Goal: Transaction & Acquisition: Book appointment/travel/reservation

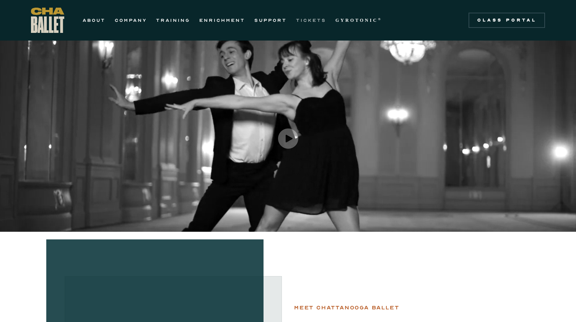
click at [312, 20] on link "TICKETS" at bounding box center [311, 20] width 30 height 9
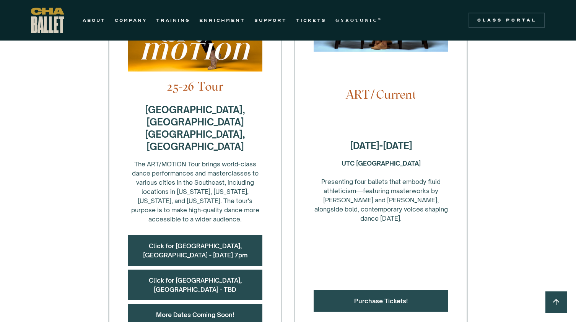
scroll to position [305, 0]
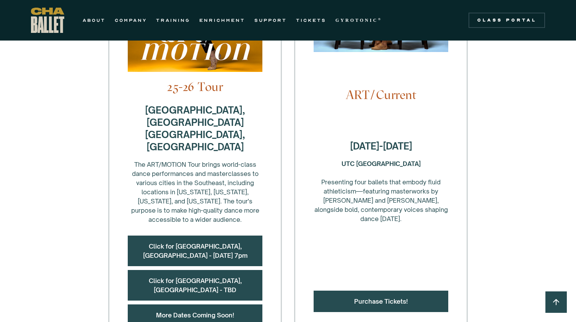
click at [201, 160] on div "The ART/MOTION Tour brings world-class dance performances and masterclasses to …" at bounding box center [195, 192] width 135 height 64
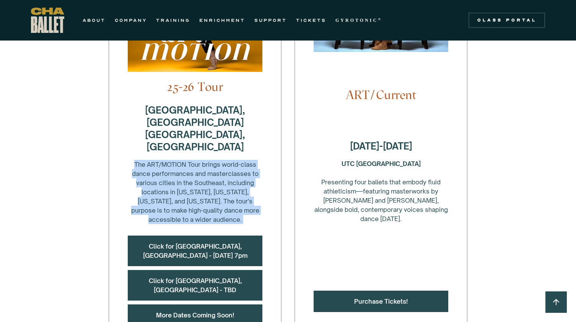
click at [201, 160] on div "The ART/MOTION Tour brings world-class dance performances and masterclasses to …" at bounding box center [195, 192] width 135 height 64
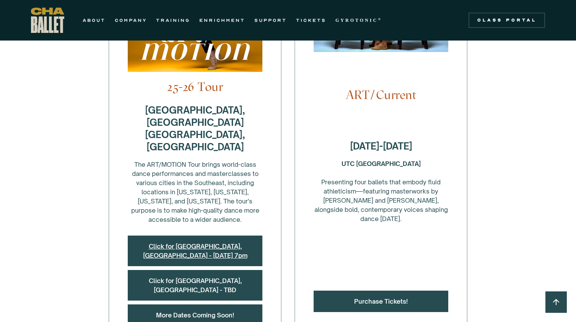
click at [206, 243] on link "Click for Summerville, SC - October 17 at 7pm" at bounding box center [195, 251] width 104 height 17
click at [211, 277] on link "Click for Cookeville, TN - TBD" at bounding box center [195, 285] width 93 height 17
click at [176, 312] on link "More Dates Coming Soon!" at bounding box center [195, 316] width 78 height 8
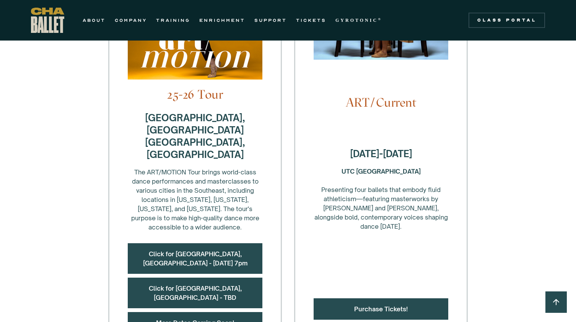
scroll to position [304, 0]
